Goal: Find specific page/section: Find specific page/section

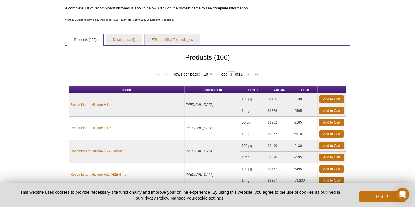
scroll to position [175, 0]
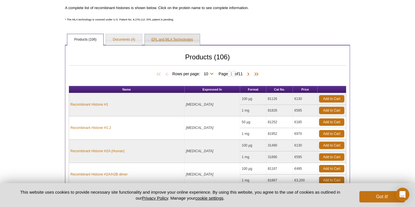
click at [169, 34] on link "EPL and MLA Technologies" at bounding box center [172, 39] width 55 height 11
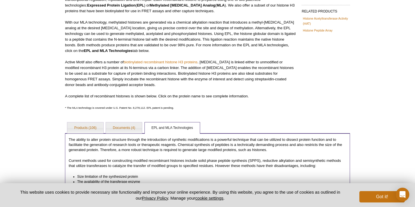
scroll to position [97, 0]
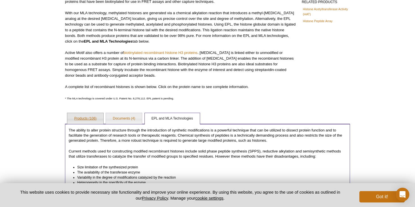
click at [76, 121] on link "Products (106)" at bounding box center [85, 118] width 36 height 11
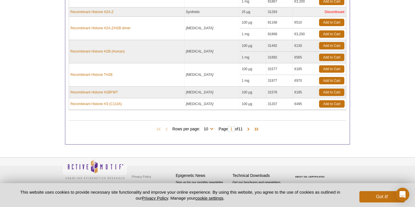
scroll to position [354, 0]
click at [251, 130] on span at bounding box center [249, 130] width 6 height 6
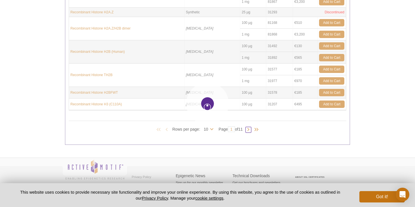
type input "2"
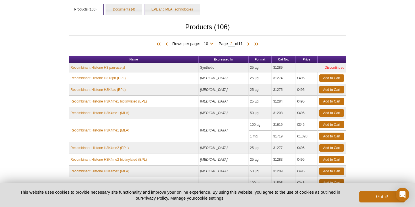
scroll to position [204, 0]
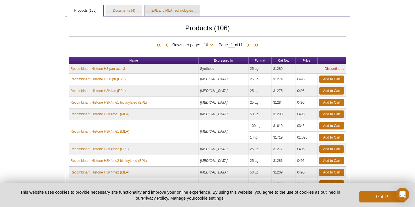
click at [158, 8] on link "EPL and MLA Technologies" at bounding box center [172, 10] width 55 height 11
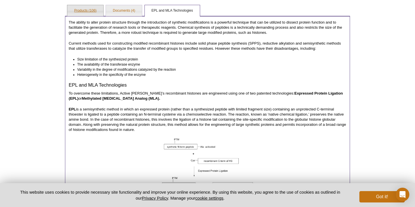
click at [82, 11] on link "Products (106)" at bounding box center [85, 10] width 36 height 11
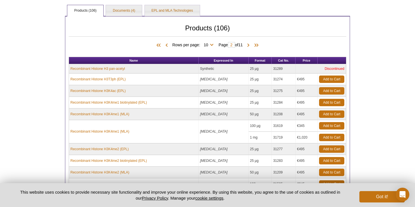
click at [216, 43] on span "Page 2 of 11" at bounding box center [231, 45] width 30 height 6
click at [213, 43] on span "Rows per page: 10 25 50 100 All 10" at bounding box center [193, 45] width 43 height 6
click at [210, 46] on select "10 25 50 100 All" at bounding box center [206, 45] width 12 height 5
select select "106"
click at [200, 43] on select "10 25 50 100 All" at bounding box center [206, 45] width 12 height 5
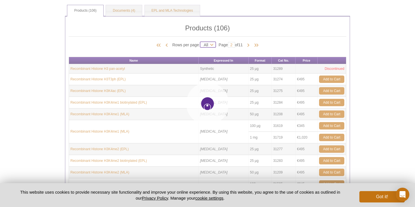
type input "1"
select select "106"
type input "1"
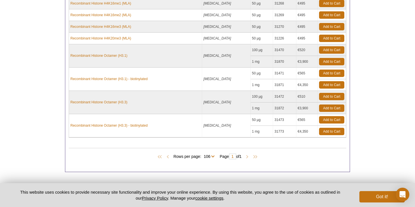
scroll to position [2036, 0]
